Goal: Task Accomplishment & Management: Use online tool/utility

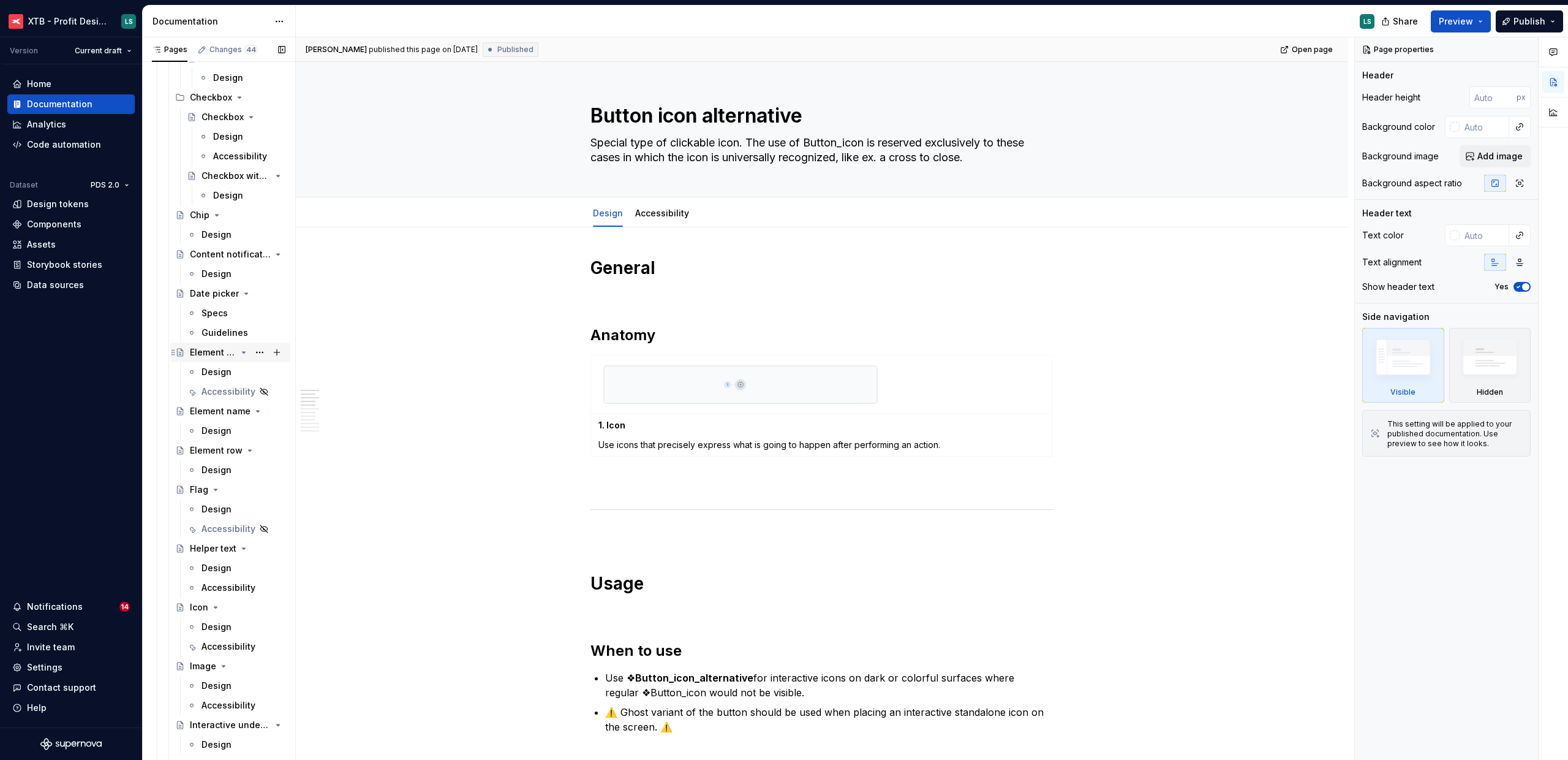
scroll to position [6, 0]
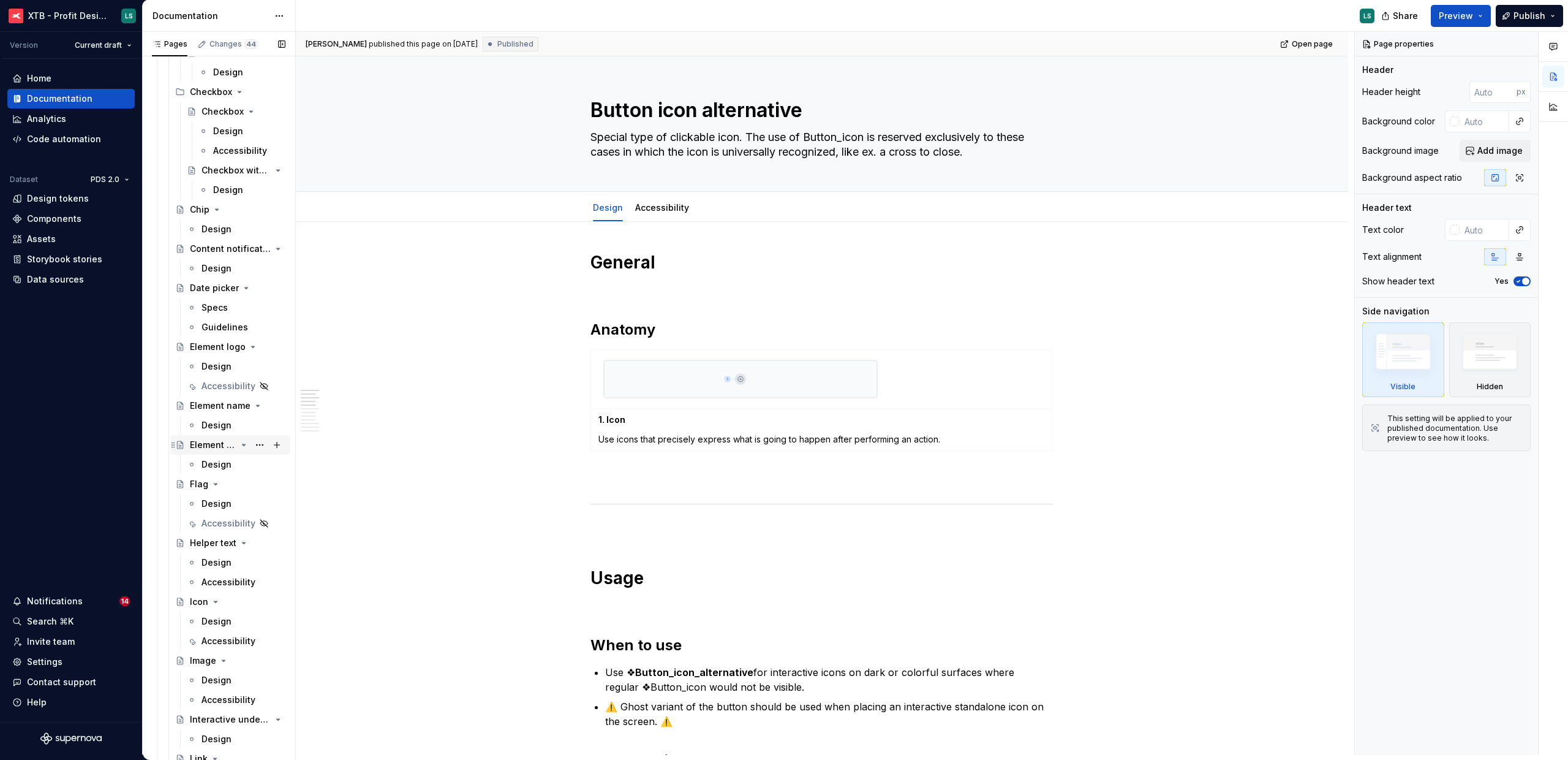
click at [217, 444] on div "Element row" at bounding box center [213, 445] width 47 height 12
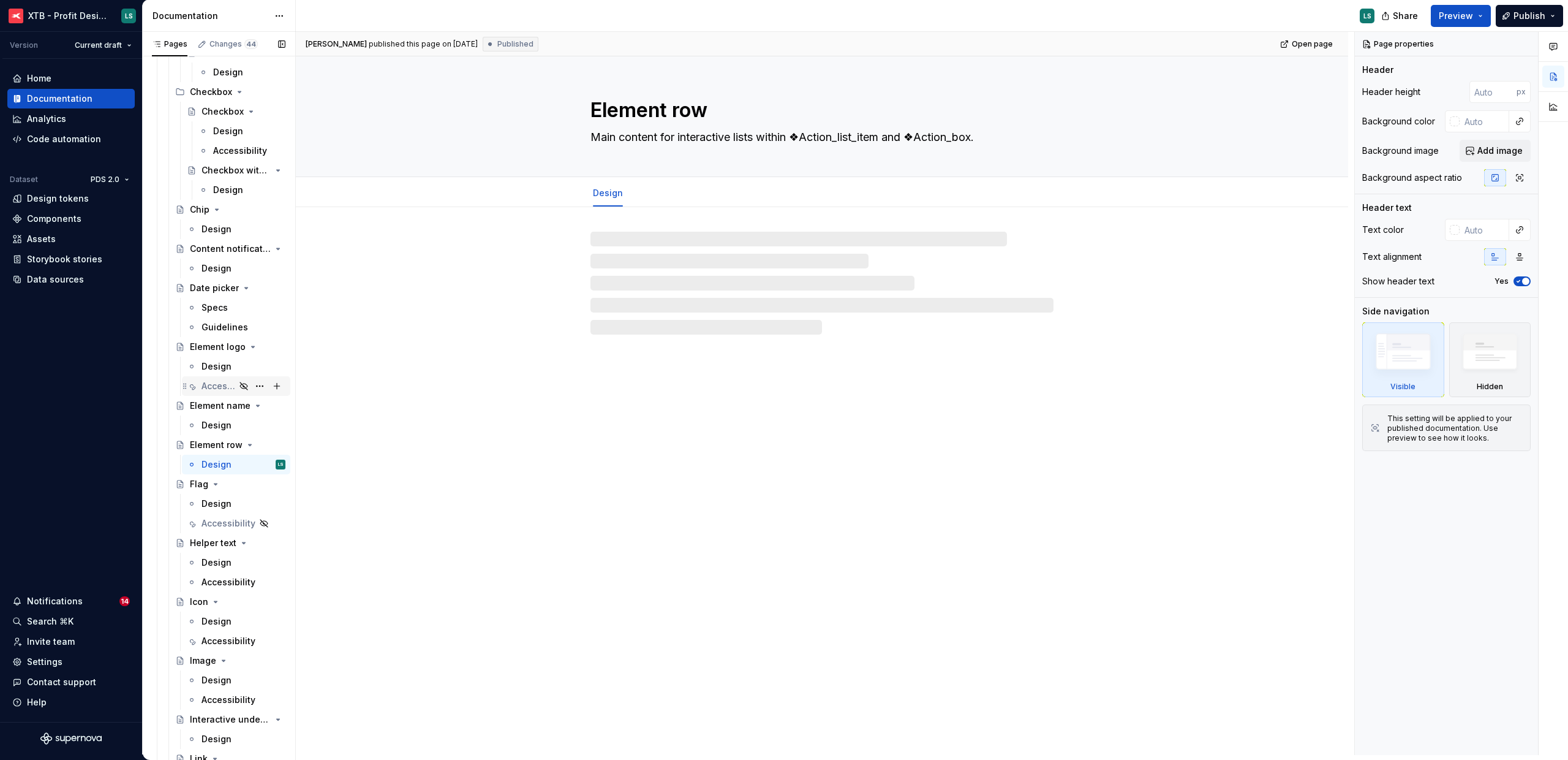
click at [211, 390] on div "Accessibility" at bounding box center [218, 386] width 34 height 12
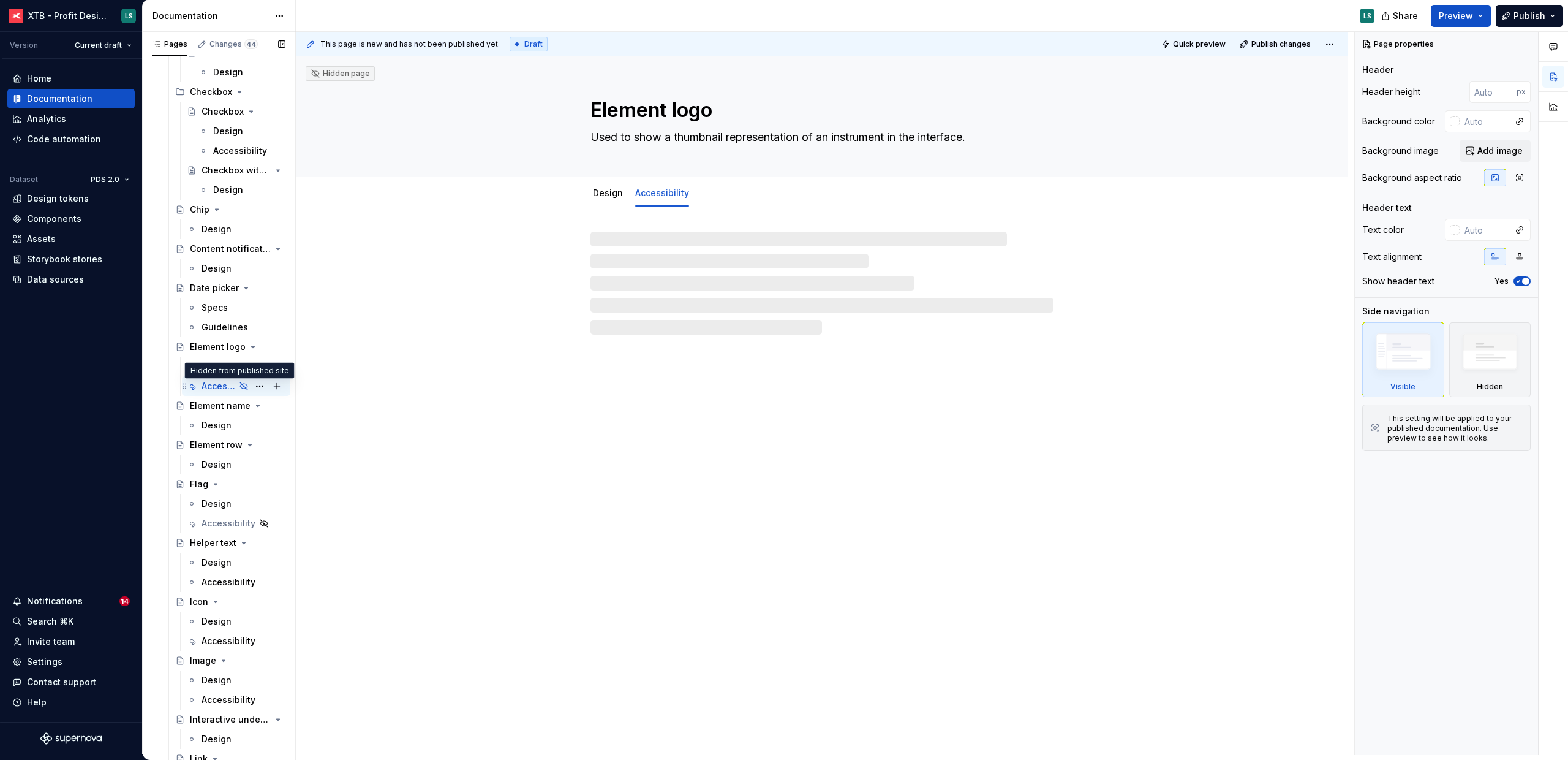
click at [239, 385] on icon "Page tree" at bounding box center [244, 386] width 10 height 10
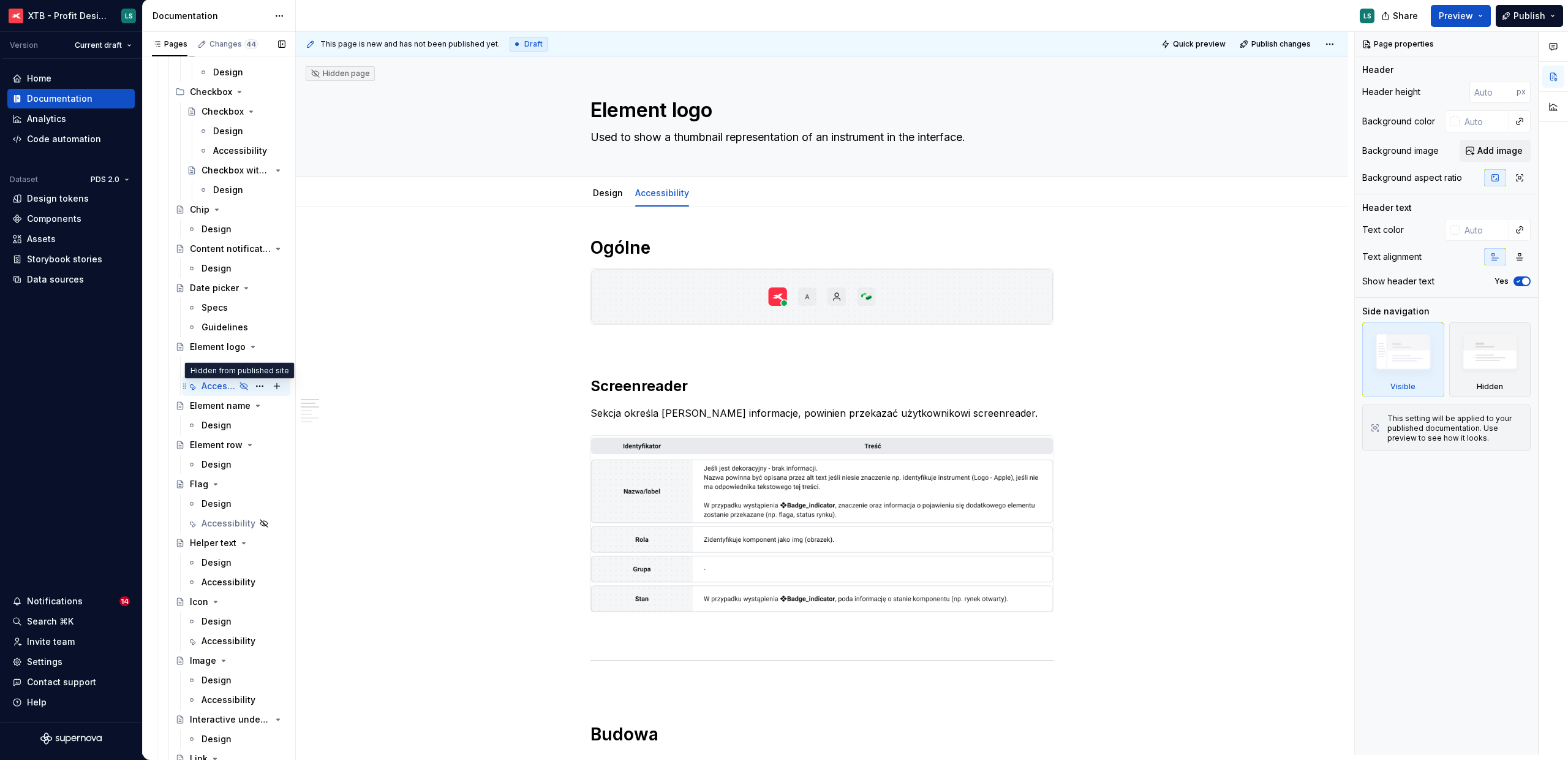
click at [239, 388] on icon "Page tree" at bounding box center [244, 386] width 10 height 10
click at [240, 387] on icon "Page tree" at bounding box center [244, 386] width 10 height 10
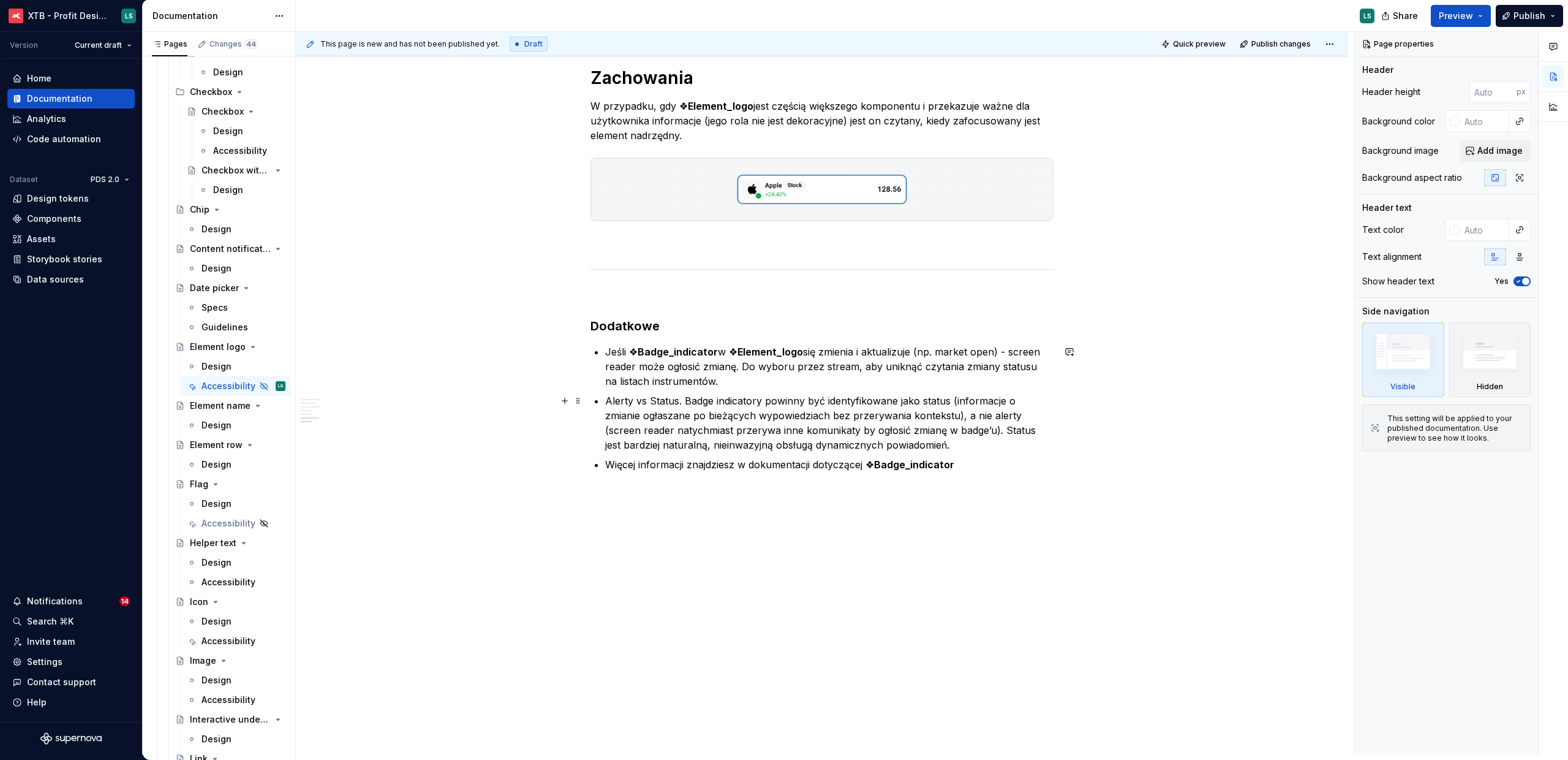
scroll to position [1245, 0]
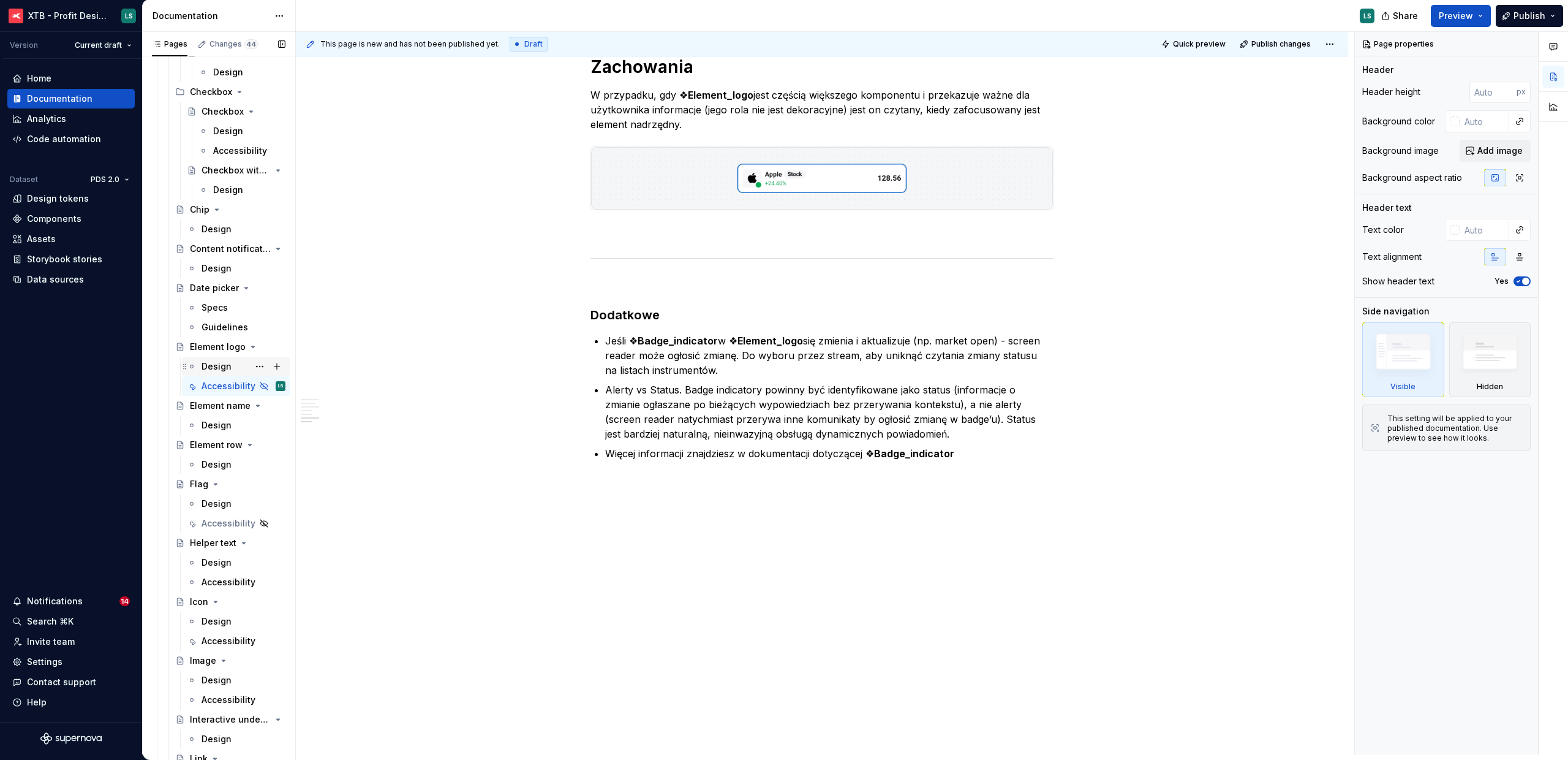
click at [212, 372] on div "Design" at bounding box center [216, 367] width 30 height 12
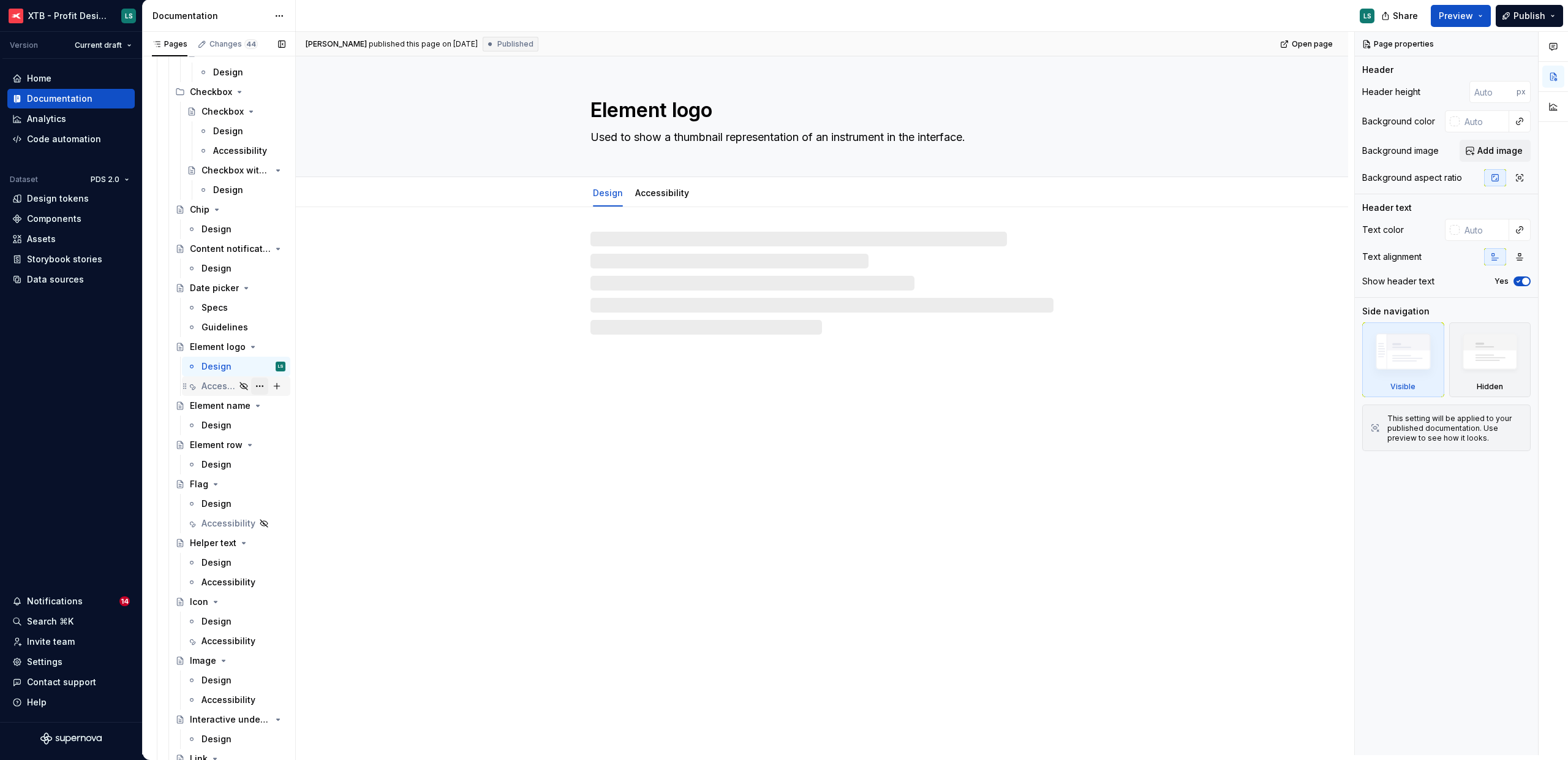
click at [251, 386] on button "Page tree" at bounding box center [260, 386] width 17 height 17
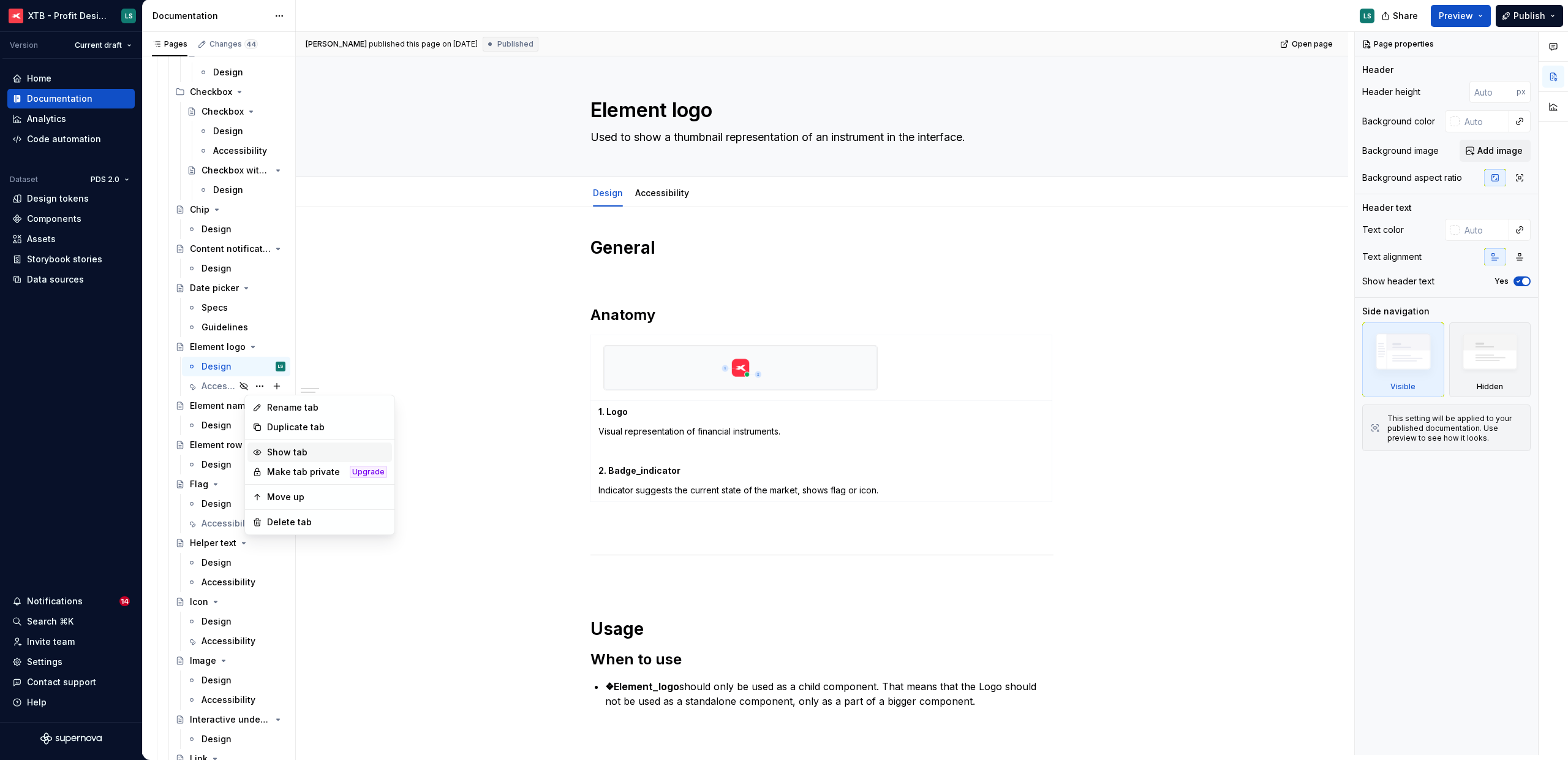
click at [317, 449] on div "Show tab" at bounding box center [327, 452] width 120 height 12
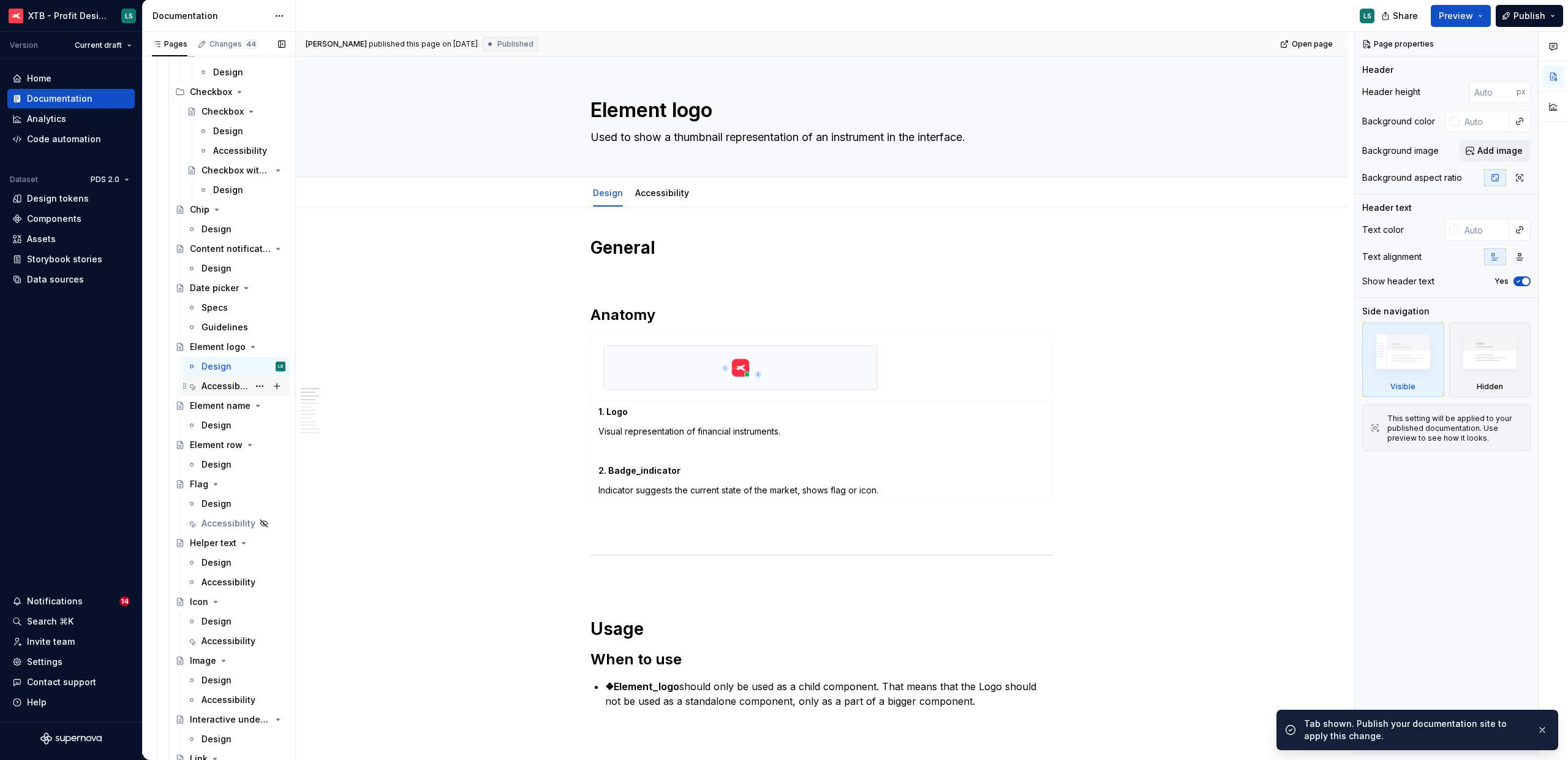
click at [212, 388] on div "Accessibility" at bounding box center [225, 386] width 47 height 12
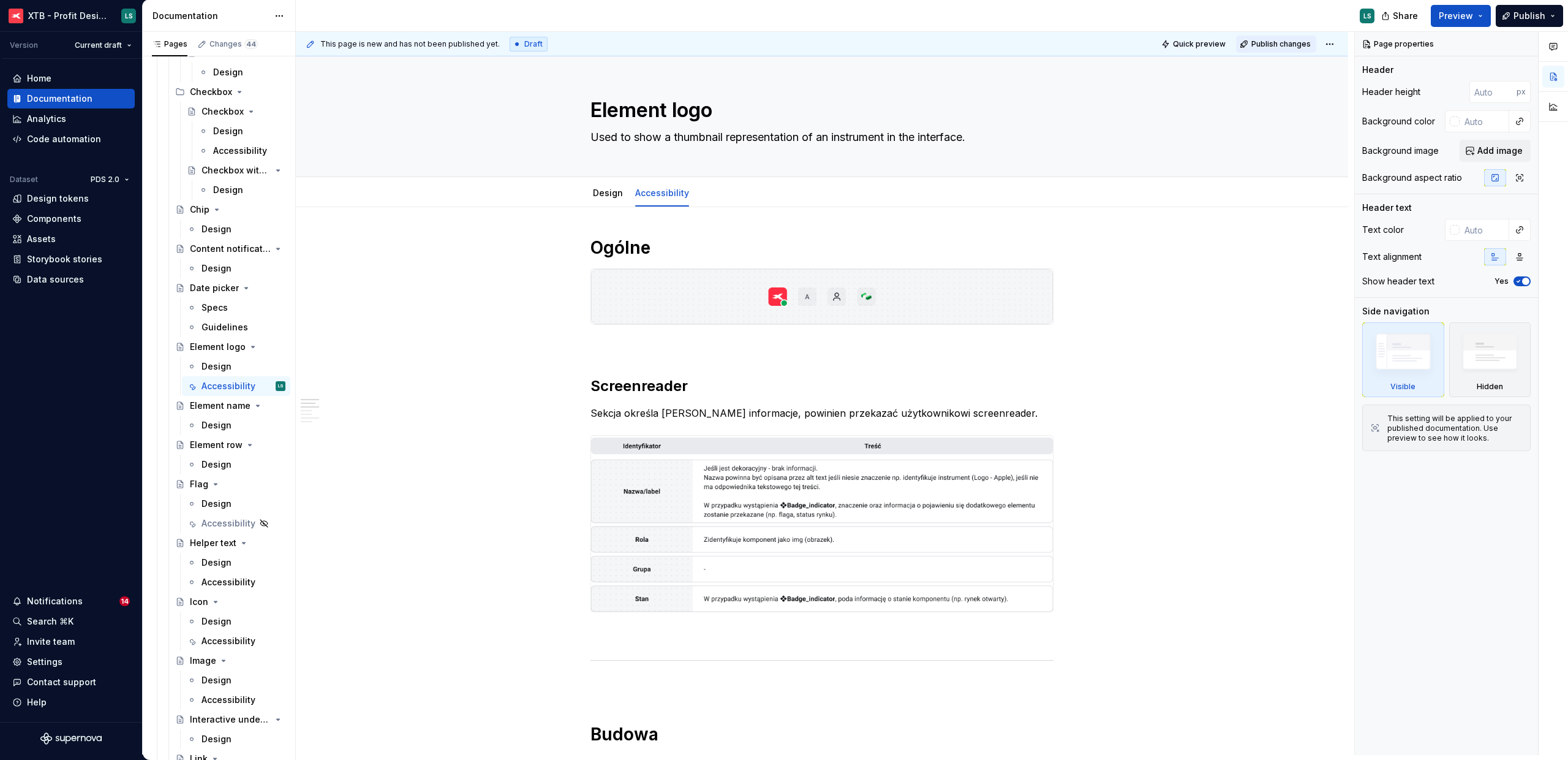
click at [1287, 37] on button "Publish changes" at bounding box center [1276, 44] width 80 height 17
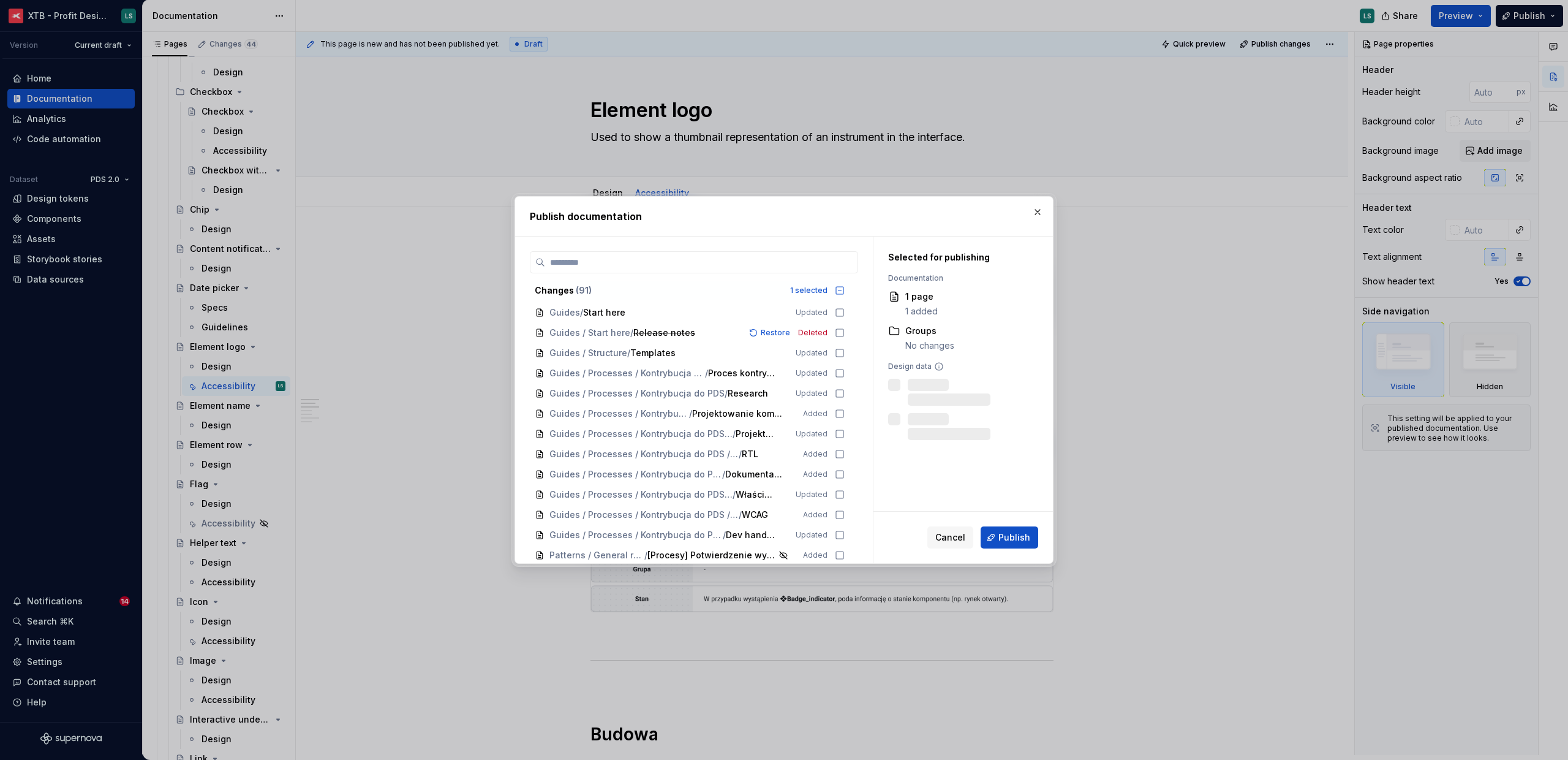
click at [1034, 530] on button "Publish" at bounding box center [1010, 537] width 58 height 22
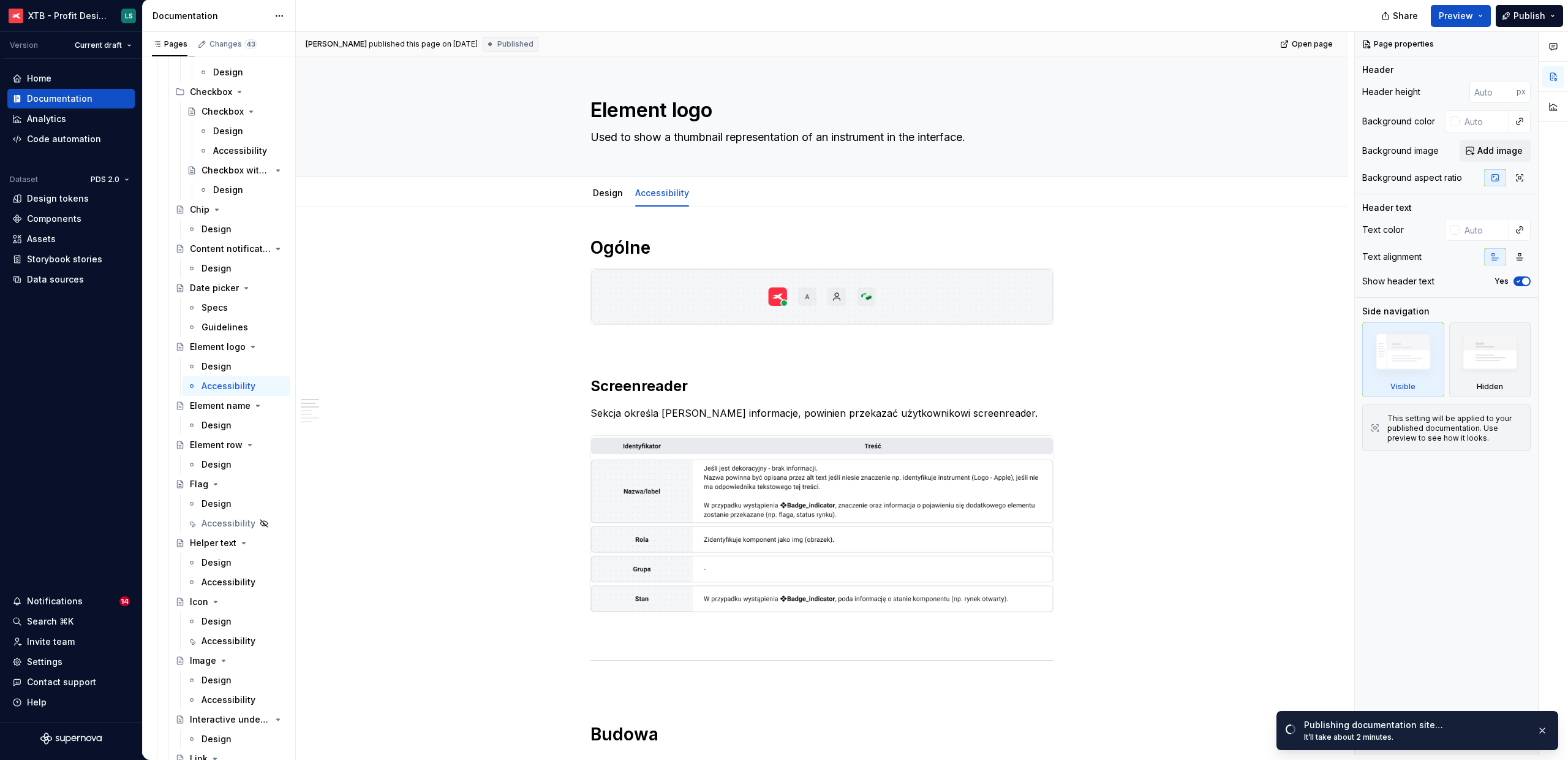
type textarea "*"
